Goal: Task Accomplishment & Management: Complete application form

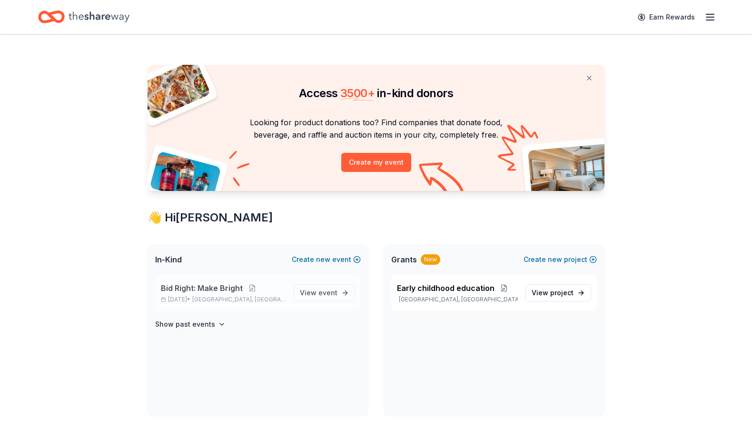
click at [227, 286] on span "Bid Right: Make Bright" at bounding box center [202, 287] width 82 height 11
click at [319, 295] on span "event" at bounding box center [327, 292] width 19 height 8
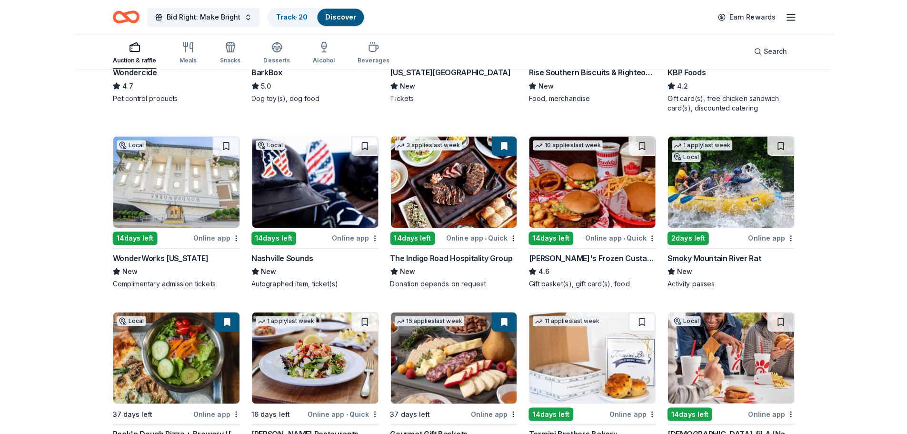
scroll to position [594, 0]
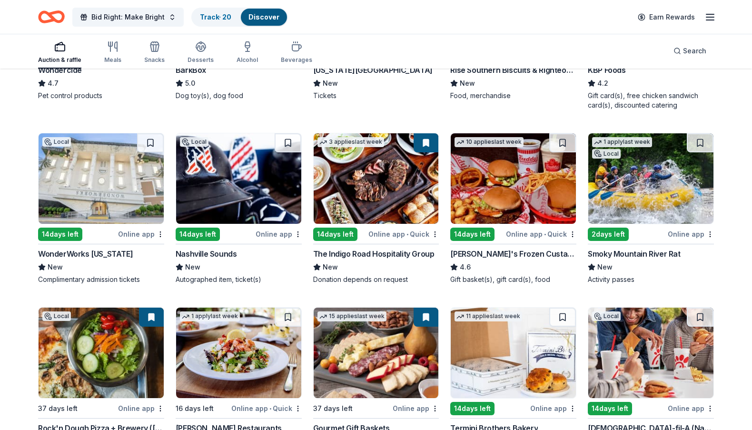
click at [670, 224] on div "1 apply last week Local" at bounding box center [651, 178] width 126 height 91
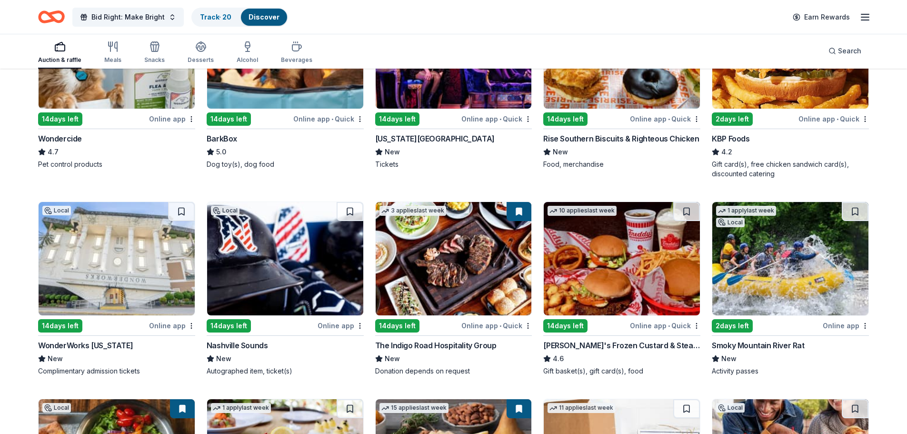
click at [419, 339] on div "The Indigo Road Hospitality Group" at bounding box center [435, 344] width 121 height 11
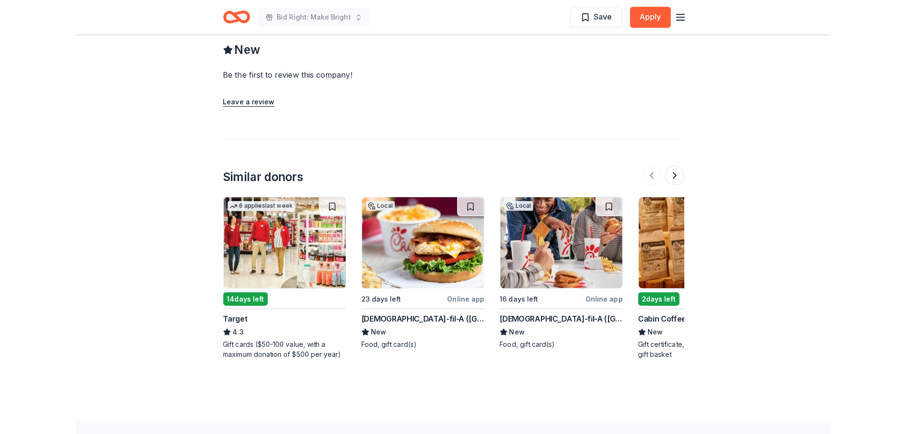
scroll to position [972, 0]
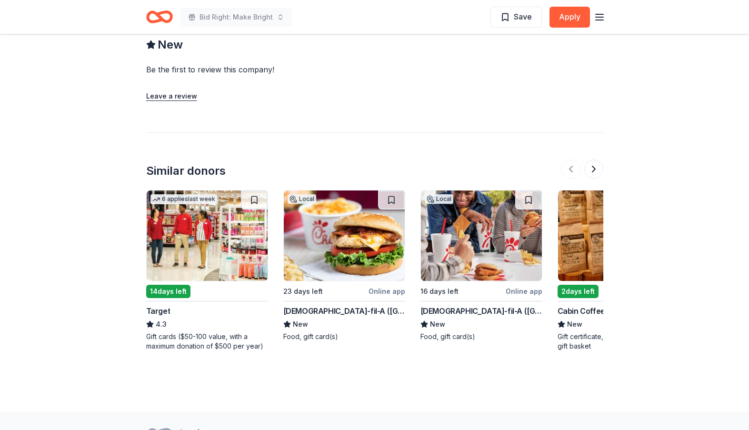
click at [583, 305] on div "Cabin Coffee Company" at bounding box center [599, 310] width 84 height 11
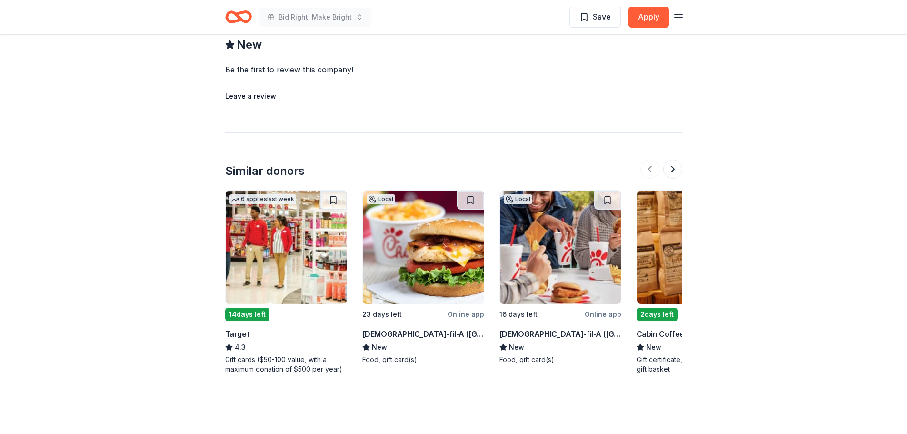
click at [258, 254] on img at bounding box center [286, 246] width 121 height 113
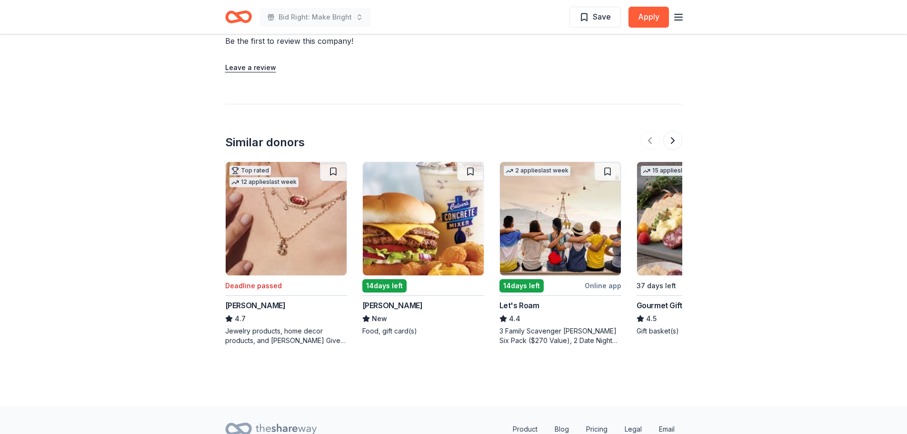
scroll to position [881, 0]
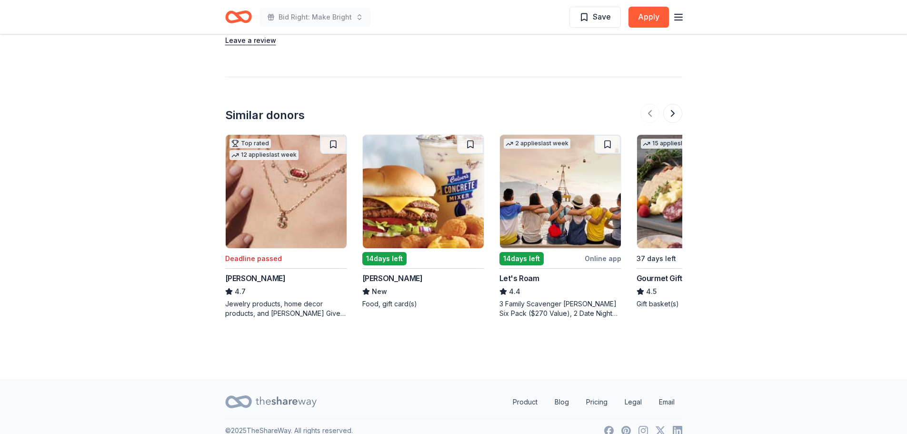
click at [531, 190] on img at bounding box center [560, 191] width 121 height 113
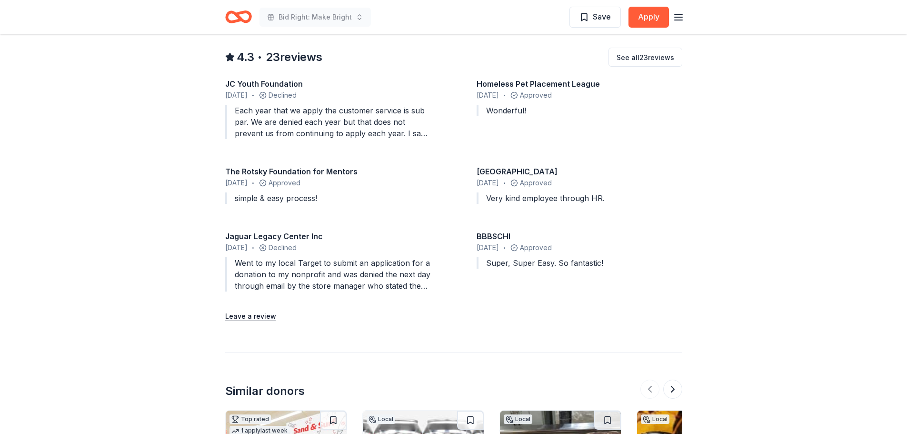
scroll to position [882, 0]
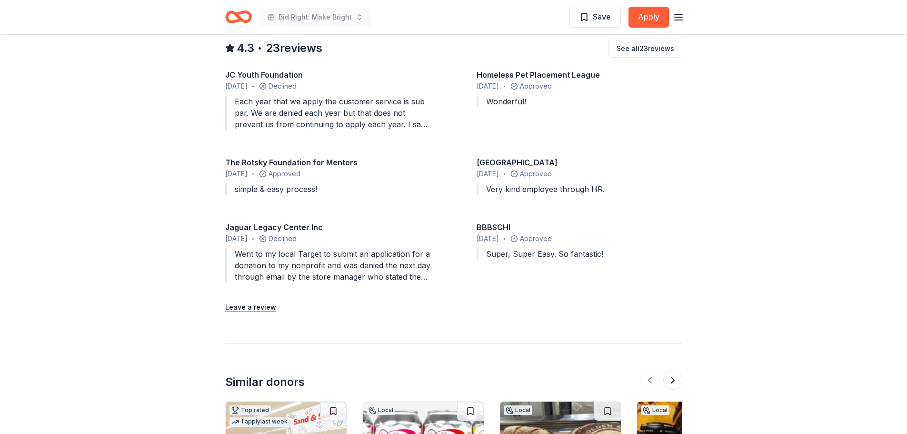
click at [268, 69] on div "JC Youth Foundation" at bounding box center [328, 74] width 206 height 11
click at [268, 80] on div "June 2025 • Declined" at bounding box center [328, 85] width 206 height 11
click at [330, 157] on div "The Rotsky Foundation for Mentors" at bounding box center [328, 162] width 206 height 11
click at [518, 221] on div "BBBSCHI" at bounding box center [579, 226] width 206 height 11
drag, startPoint x: 474, startPoint y: 211, endPoint x: 559, endPoint y: 208, distance: 85.7
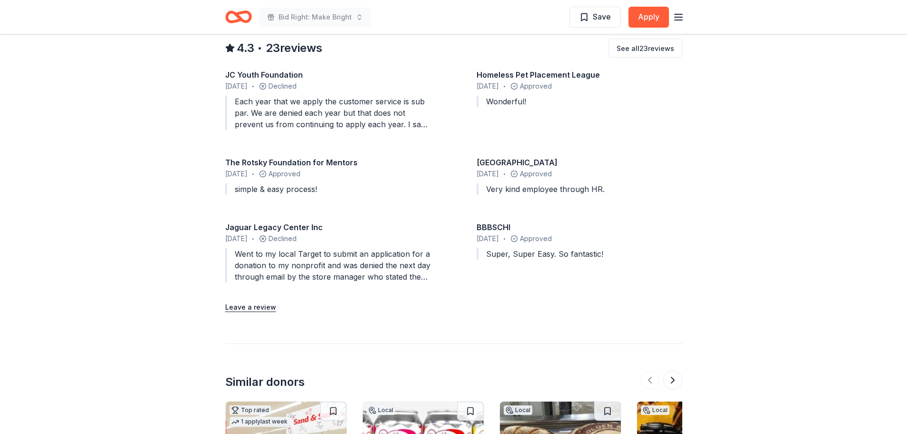
click at [534, 208] on div "JC Youth Foundation June 2025 • Declined Each year that we apply the customer s…" at bounding box center [453, 177] width 457 height 217
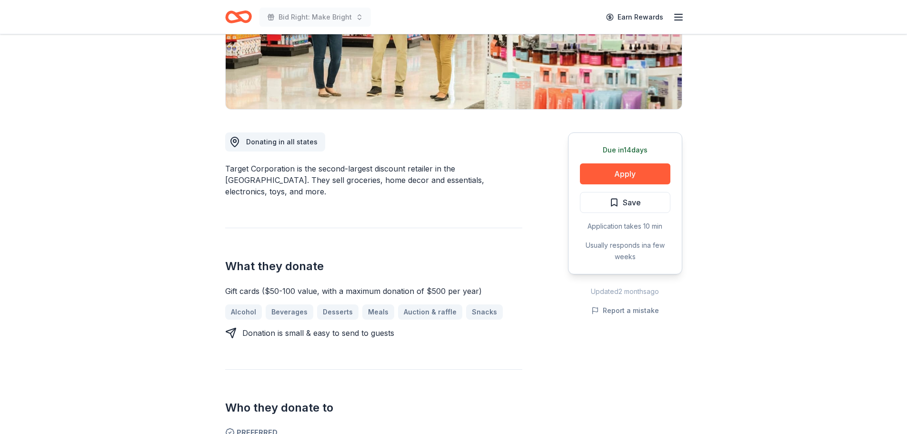
scroll to position [0, 0]
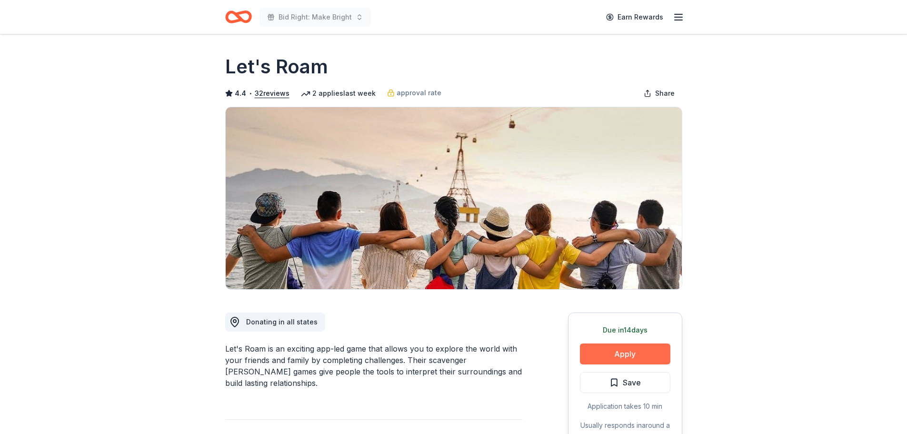
click at [637, 363] on button "Apply" at bounding box center [625, 353] width 90 height 21
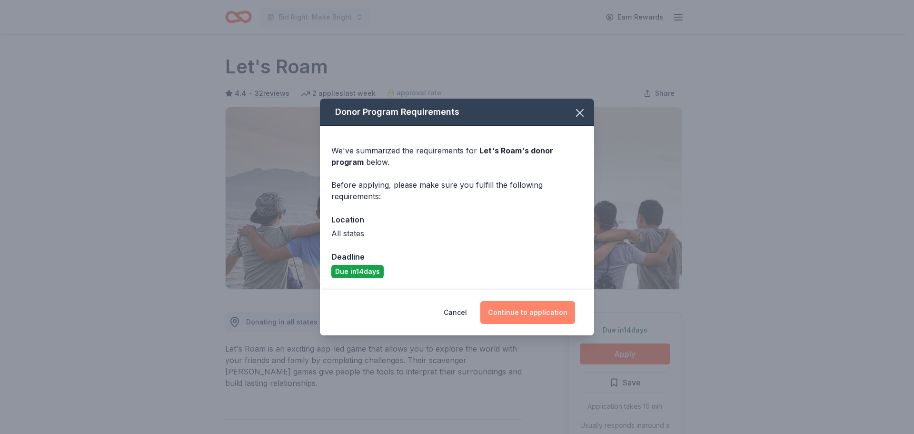
click at [515, 316] on button "Continue to application" at bounding box center [527, 312] width 95 height 23
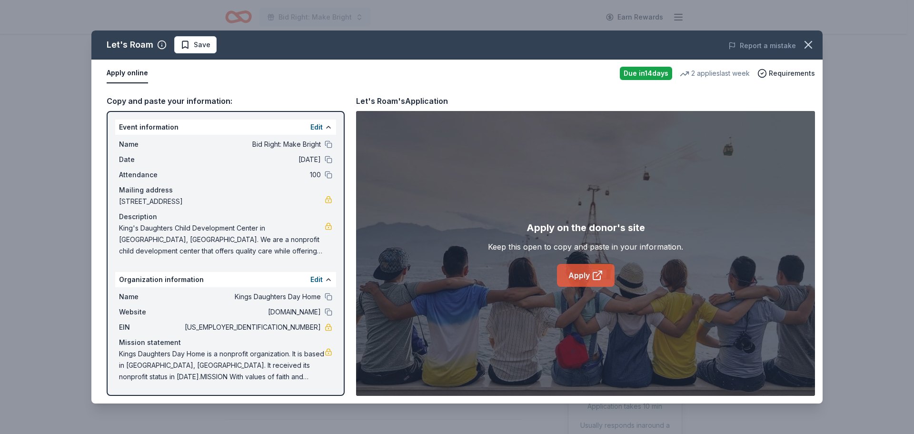
click at [584, 276] on link "Apply" at bounding box center [586, 275] width 58 height 23
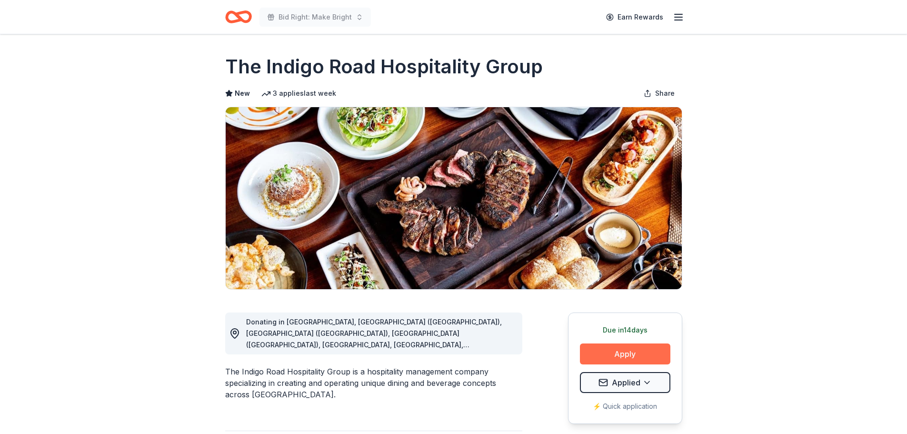
click at [631, 359] on button "Apply" at bounding box center [625, 353] width 90 height 21
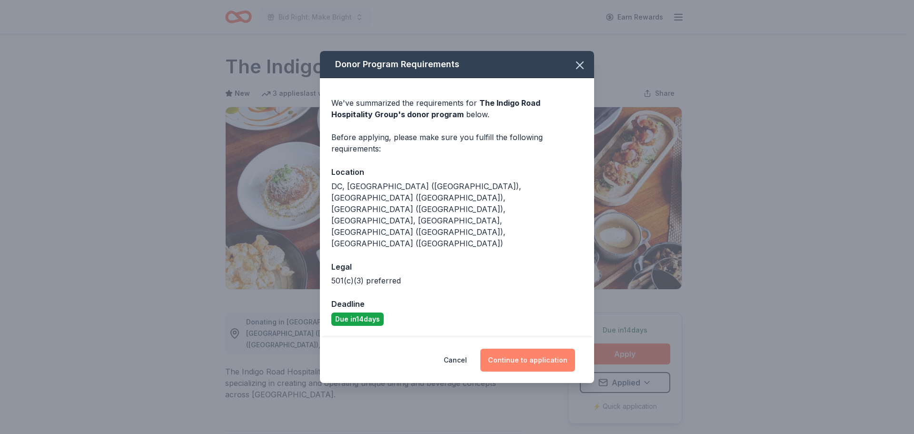
click at [525, 348] on button "Continue to application" at bounding box center [527, 359] width 95 height 23
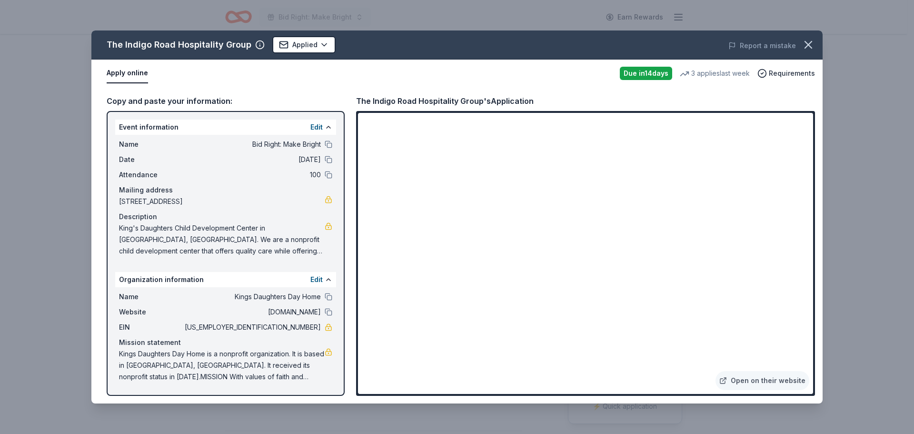
drag, startPoint x: 813, startPoint y: 208, endPoint x: 813, endPoint y: 223, distance: 15.2
click at [813, 223] on div "Open on their website" at bounding box center [585, 253] width 459 height 285
drag, startPoint x: 114, startPoint y: 354, endPoint x: 124, endPoint y: 356, distance: 10.6
click at [159, 366] on div "Event information Edit Name Bid Right: Make Bright Date [DATE] Attendance 100 M…" at bounding box center [226, 253] width 238 height 285
click at [120, 341] on div "Mission statement" at bounding box center [225, 342] width 213 height 11
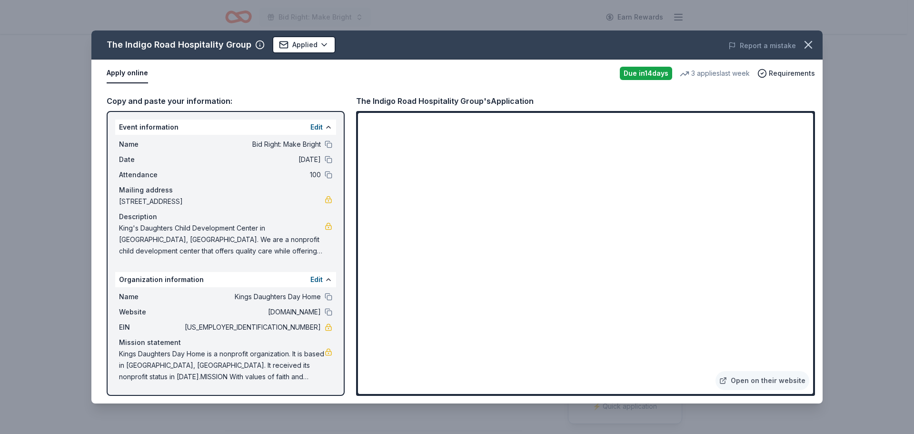
drag, startPoint x: 118, startPoint y: 349, endPoint x: 201, endPoint y: 356, distance: 84.0
click at [201, 356] on div "Name Kings Daughters Day Home Website [DOMAIN_NAME] EIN [US_EMPLOYER_IDENTIFICA…" at bounding box center [225, 336] width 221 height 99
click at [318, 126] on button "Edit" at bounding box center [316, 126] width 12 height 11
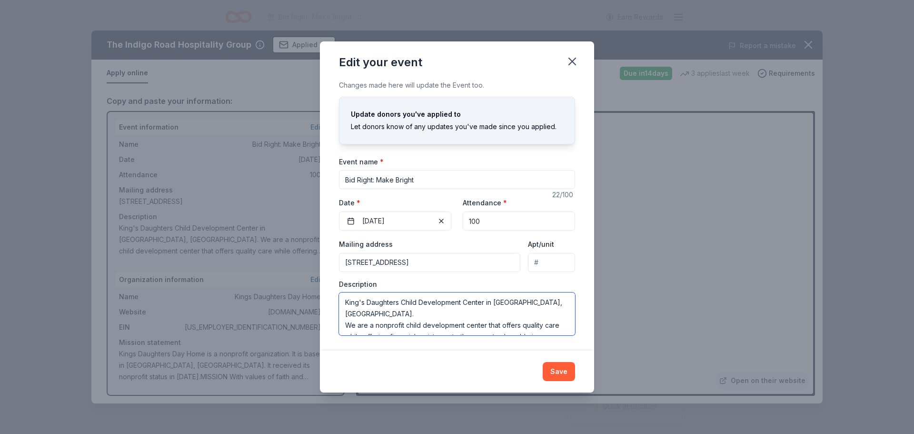
drag, startPoint x: 492, startPoint y: 325, endPoint x: 322, endPoint y: 295, distance: 172.1
click at [322, 295] on div "Changes made here will update the Event too. Update donors you've applied to Le…" at bounding box center [457, 214] width 274 height 271
click at [572, 63] on icon "button" at bounding box center [571, 61] width 13 height 13
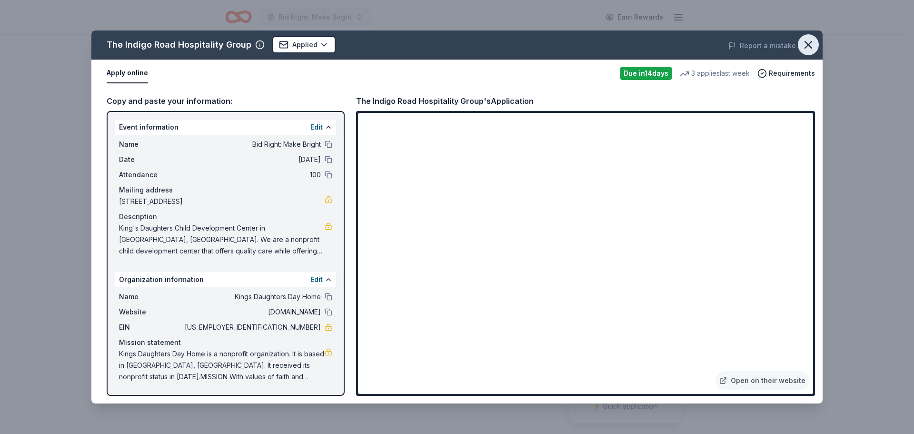
click at [811, 40] on icon "button" at bounding box center [808, 44] width 13 height 13
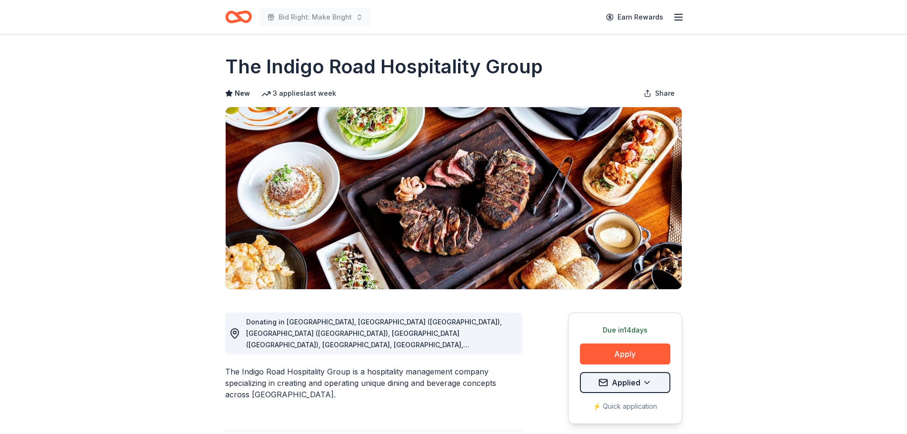
click at [642, 384] on html "Bid Right: Make Bright Earn Rewards Due [DATE] Share The Indigo Road Hospitalit…" at bounding box center [453, 217] width 907 height 434
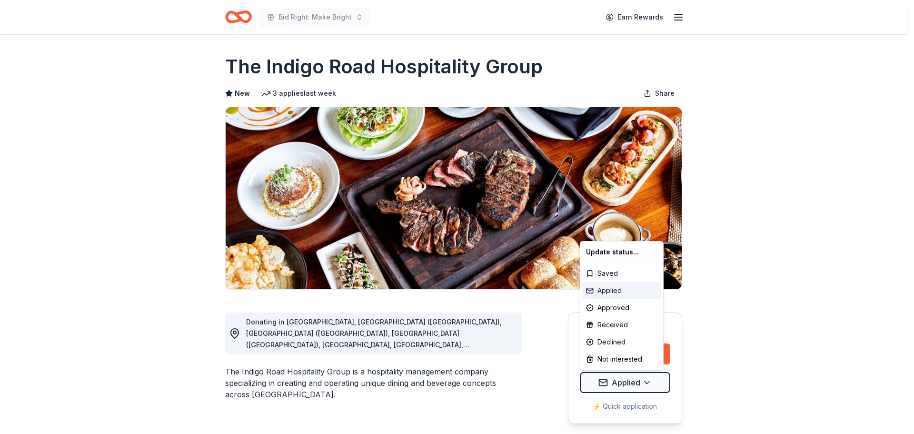
click at [602, 286] on div "Applied" at bounding box center [621, 290] width 79 height 17
click at [648, 385] on html "Bid Right: Make Bright Earn Rewards Due [DATE] Share The Indigo Road Hospitalit…" at bounding box center [457, 217] width 914 height 434
click at [538, 395] on html "Bid Right: Make Bright Earn Rewards Due [DATE] Share The Indigo Road Hospitalit…" at bounding box center [457, 217] width 914 height 434
